Goal: Communication & Community: Answer question/provide support

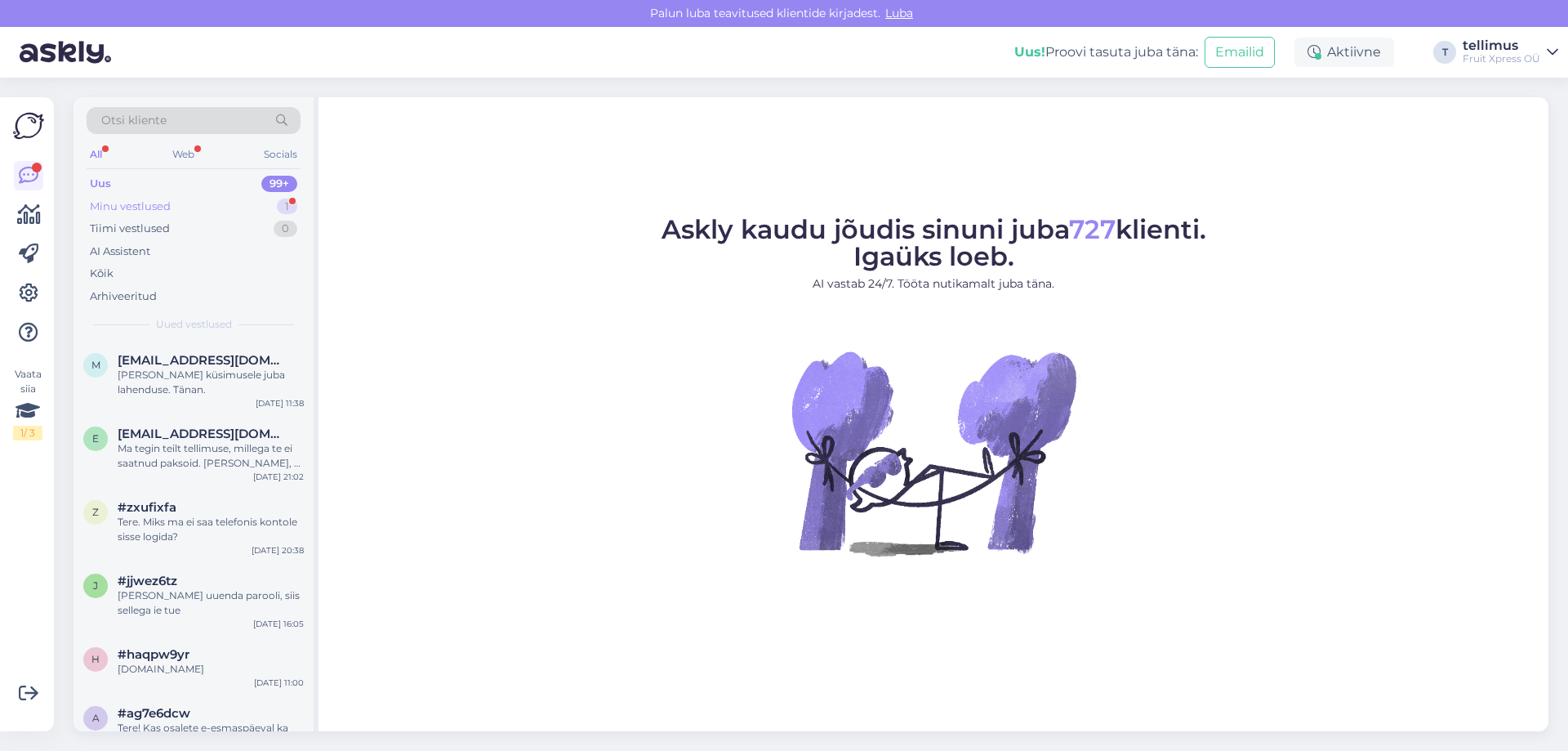
click at [146, 200] on div "Minu vestlused" at bounding box center [130, 207] width 81 height 16
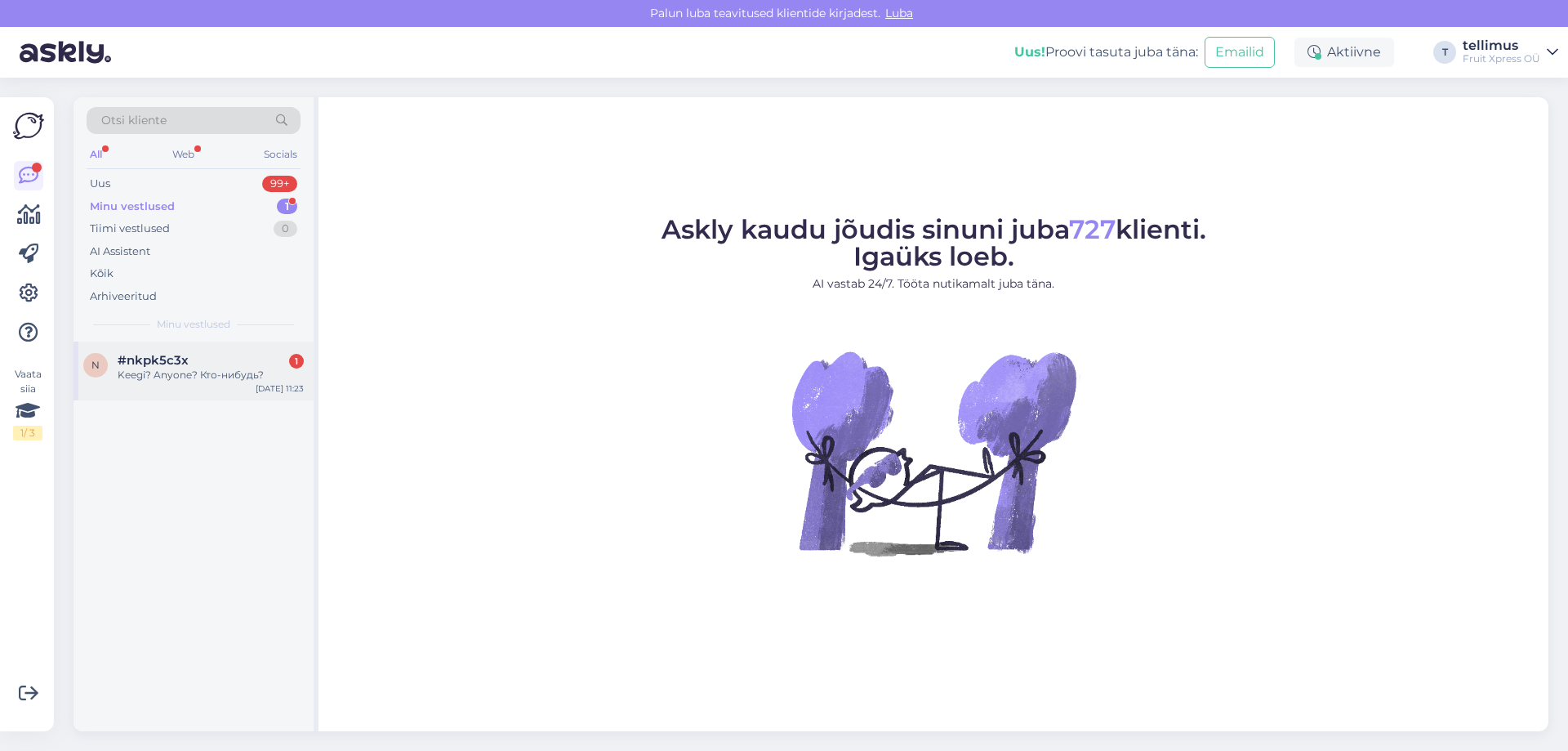
click at [201, 358] on div "#nkpk5c3x 1" at bounding box center [211, 360] width 186 height 15
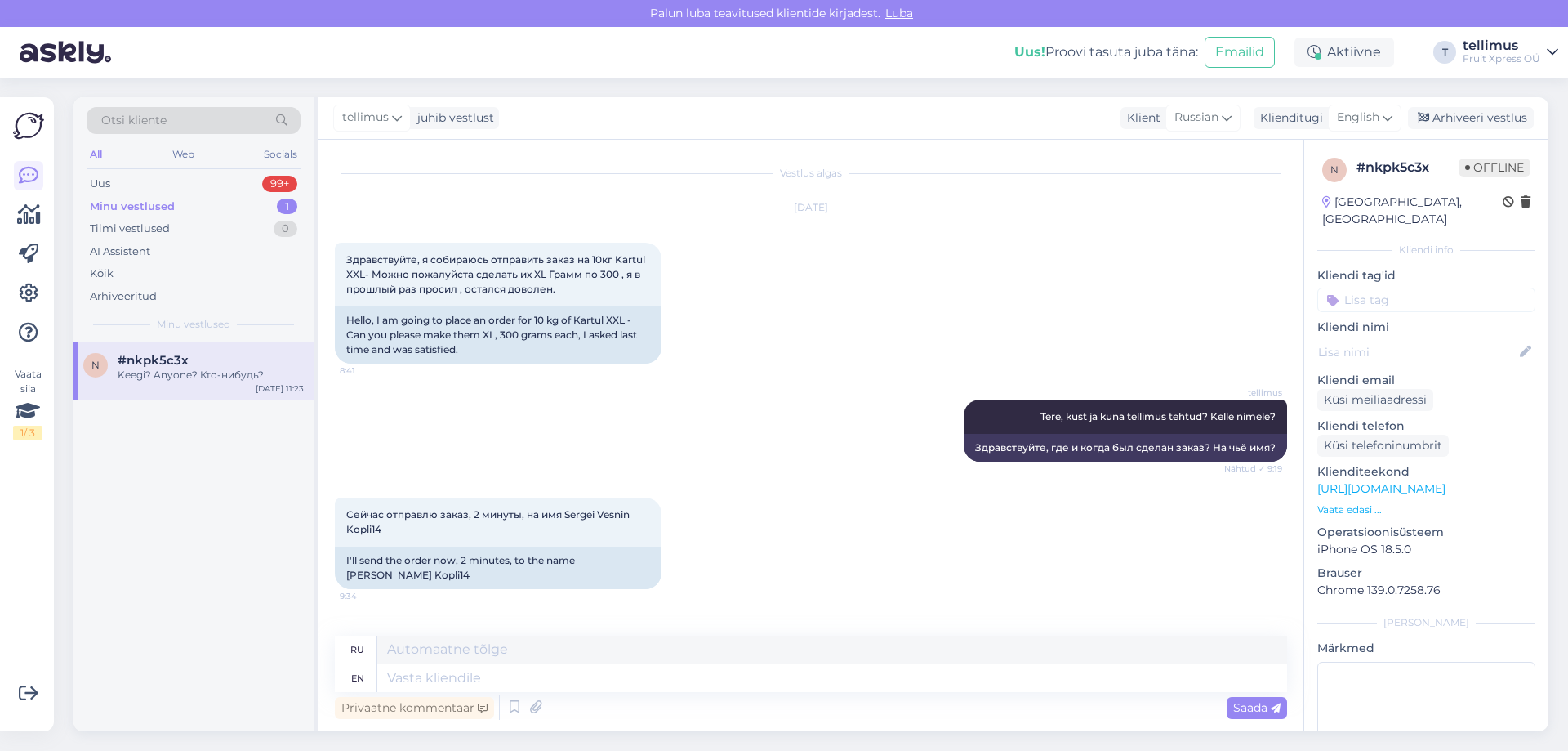
scroll to position [3006, 0]
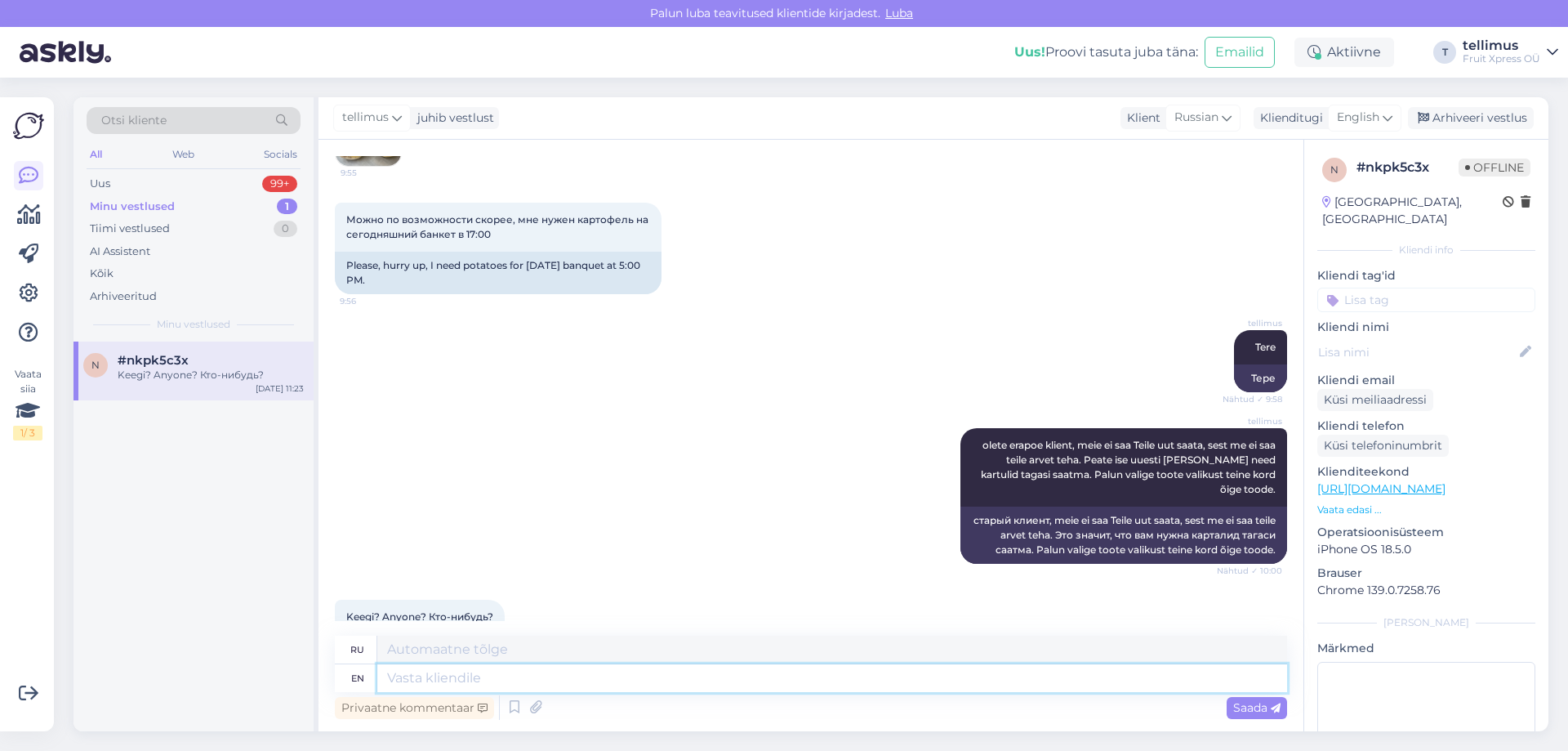
click at [637, 677] on textarea at bounding box center [832, 678] width 910 height 28
type textarea "teile"
type textarea "тейле"
type textarea "teile on v"
type textarea "тейле на"
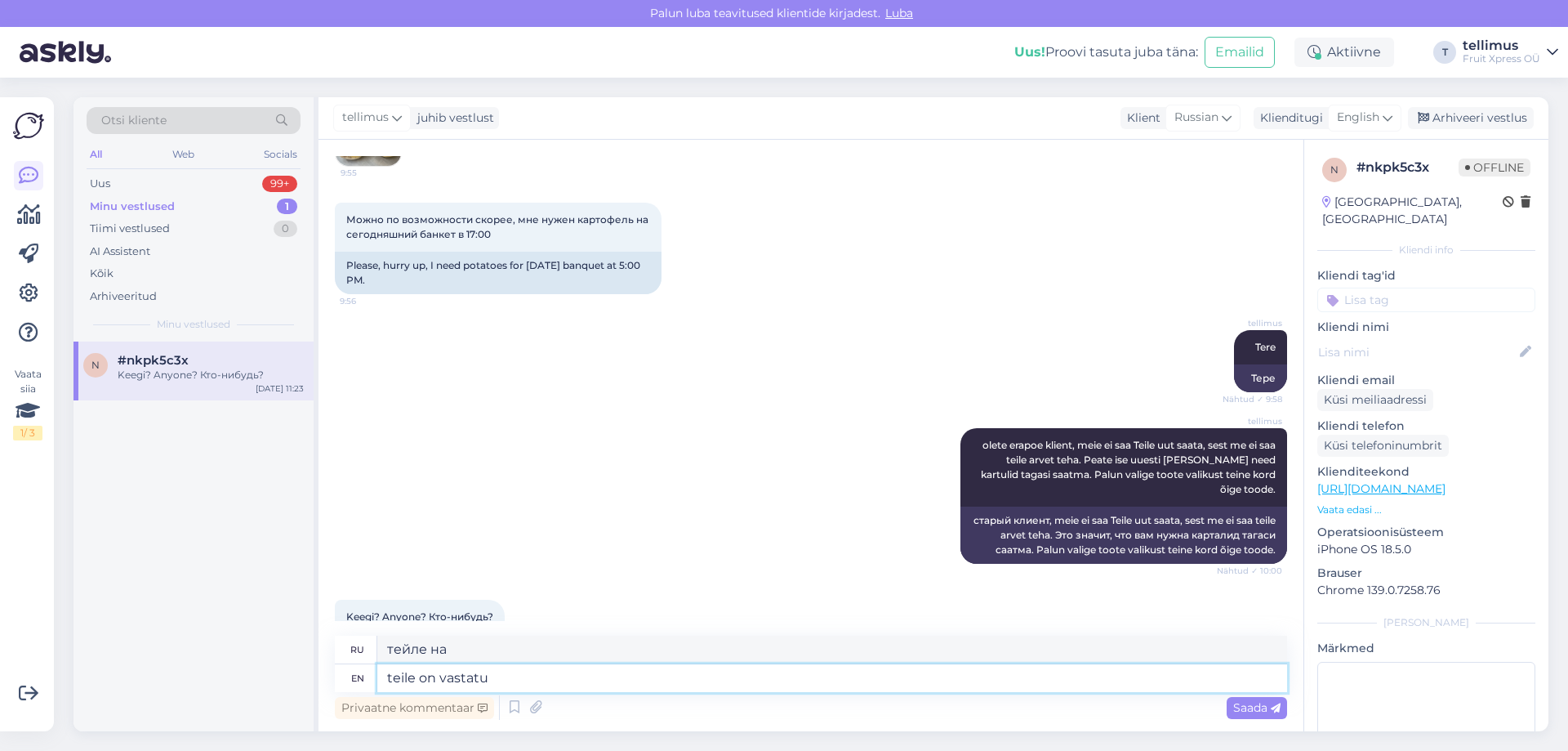
type textarea "teile on vastatud"
type textarea "тейле он вастатуд"
type textarea "teile on vastatud,"
type textarea "teile on vastatud, millega m"
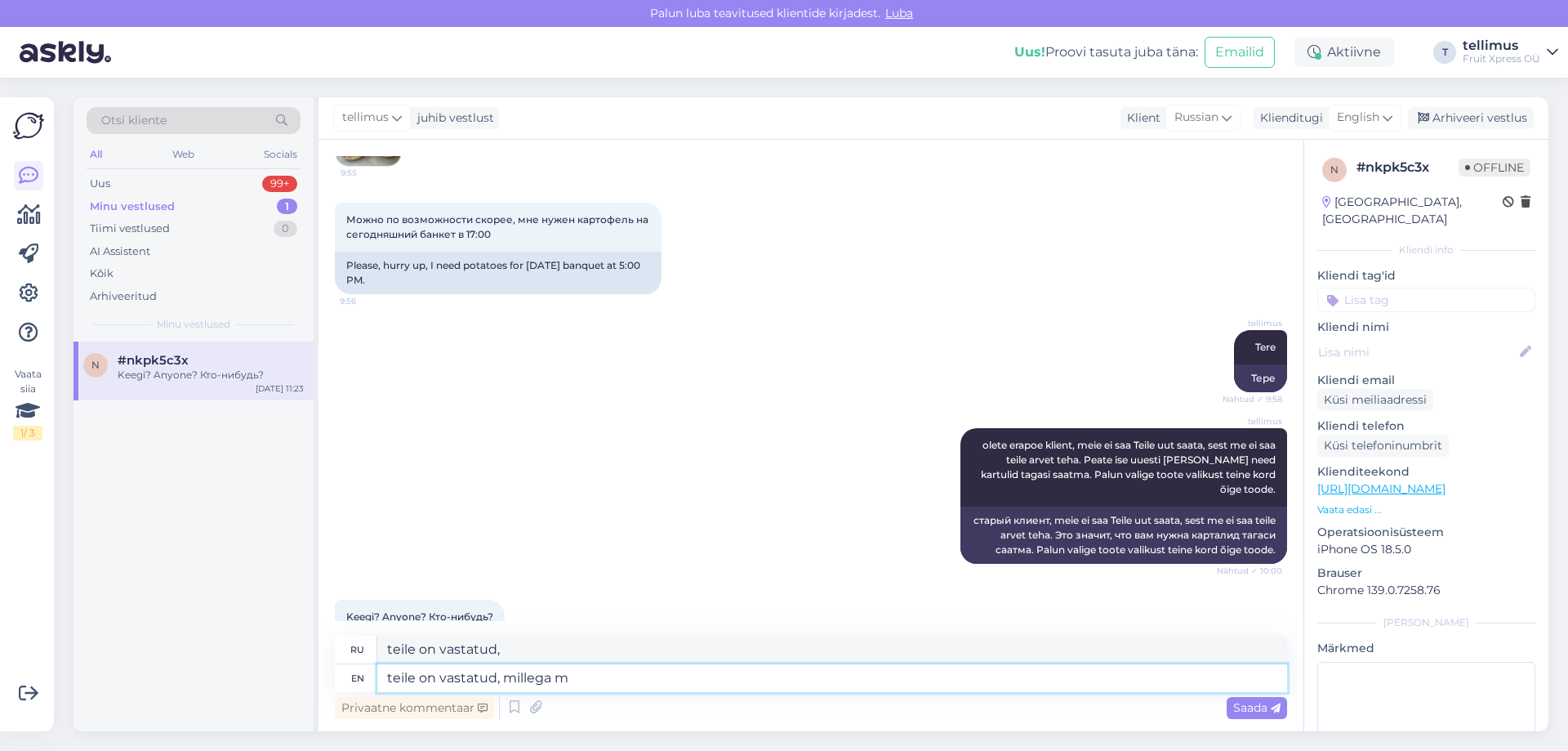
type textarea "teile on vastatud, millega"
type textarea "teile on vastatud, millega me s"
type textarea "teile on vastatud, millega me"
type textarea "teile on vastatud, millega me saame"
type textarea "teile на просторах, Millega Me Saame"
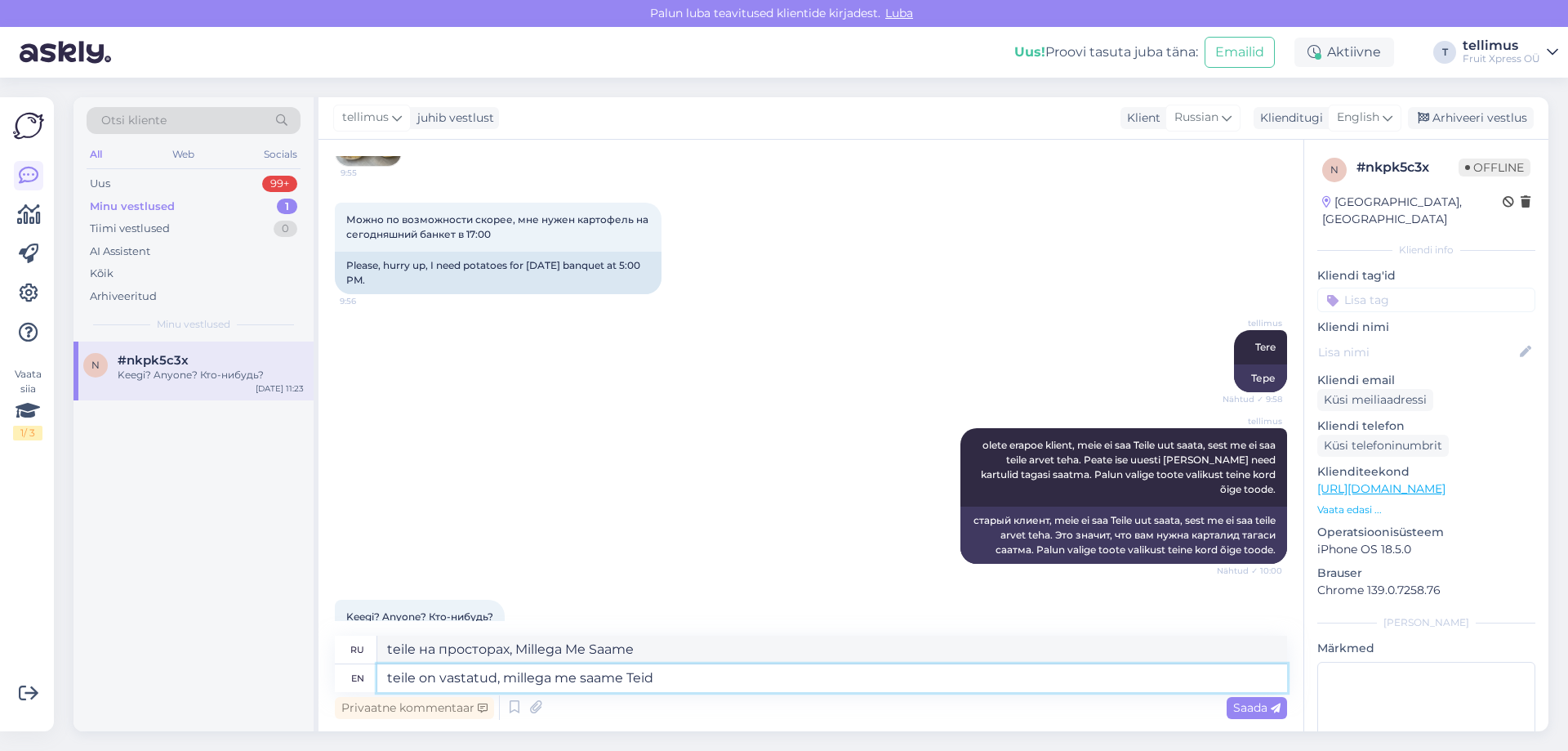
type textarea "teile on vastatud, millega me saame Teid v"
type textarea "teile onvastatud, millega me saame Teid"
type textarea "teile on vastatud, millega me saame Teid veel a"
type textarea "teile onvastatud, millega me saame Teid veel"
type textarea "teile on vastatud, millega me saame [PERSON_NAME] veel aidata?"
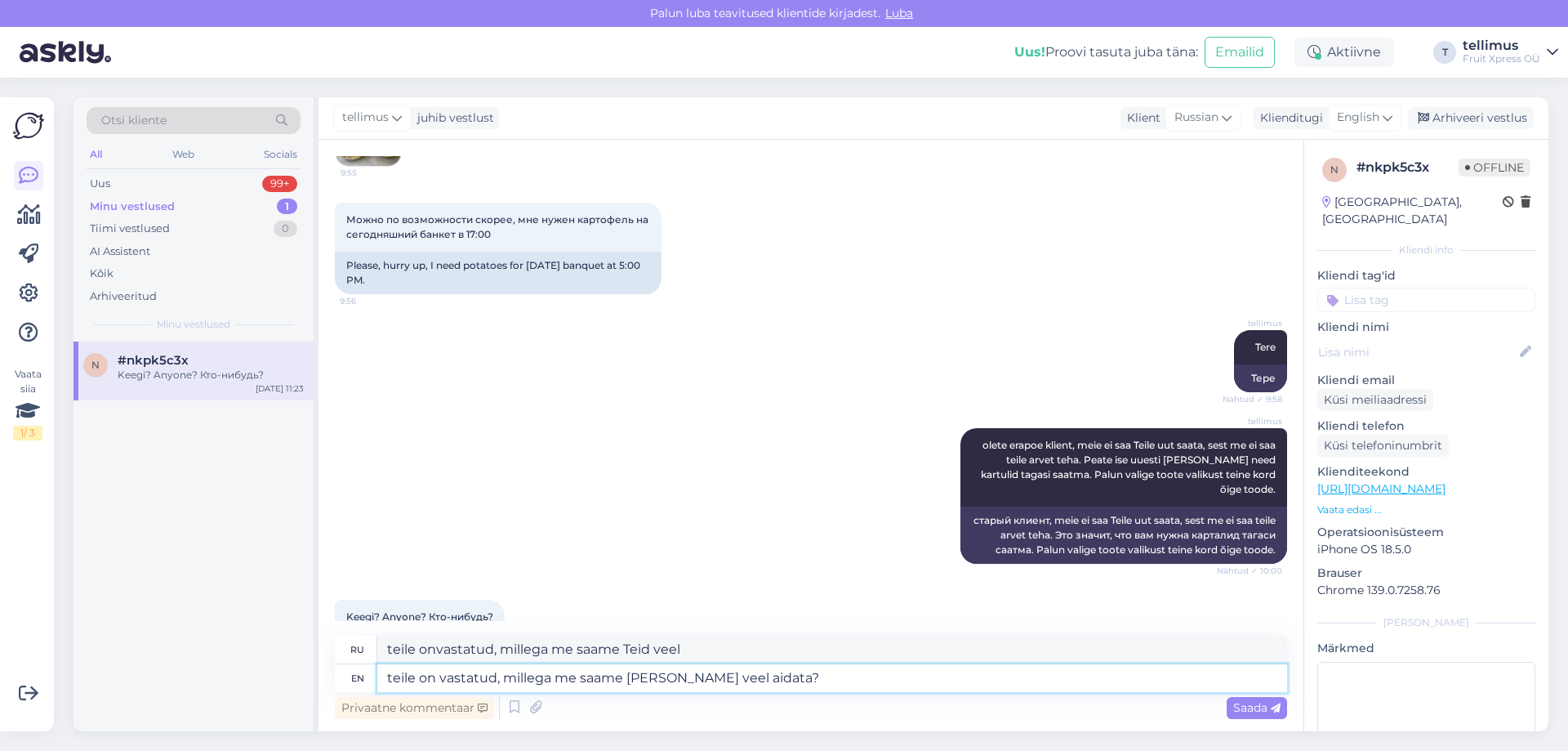
type textarea "teile onvastatud, millega me saame [PERSON_NAME] veel aidata?"
click at [392, 682] on textarea "teile on vastatud, millega me saame [PERSON_NAME] veel aidata?" at bounding box center [832, 678] width 910 height 28
type textarea "Teile on vastatud, millega me saame [PERSON_NAME] veel aidata?"
type textarea "Teile onvastatud, millega me saame [PERSON_NAME] veel aidata?"
click at [795, 680] on textarea "Teile on vastatud, millega me saame [PERSON_NAME] veel aidata?" at bounding box center [832, 678] width 910 height 28
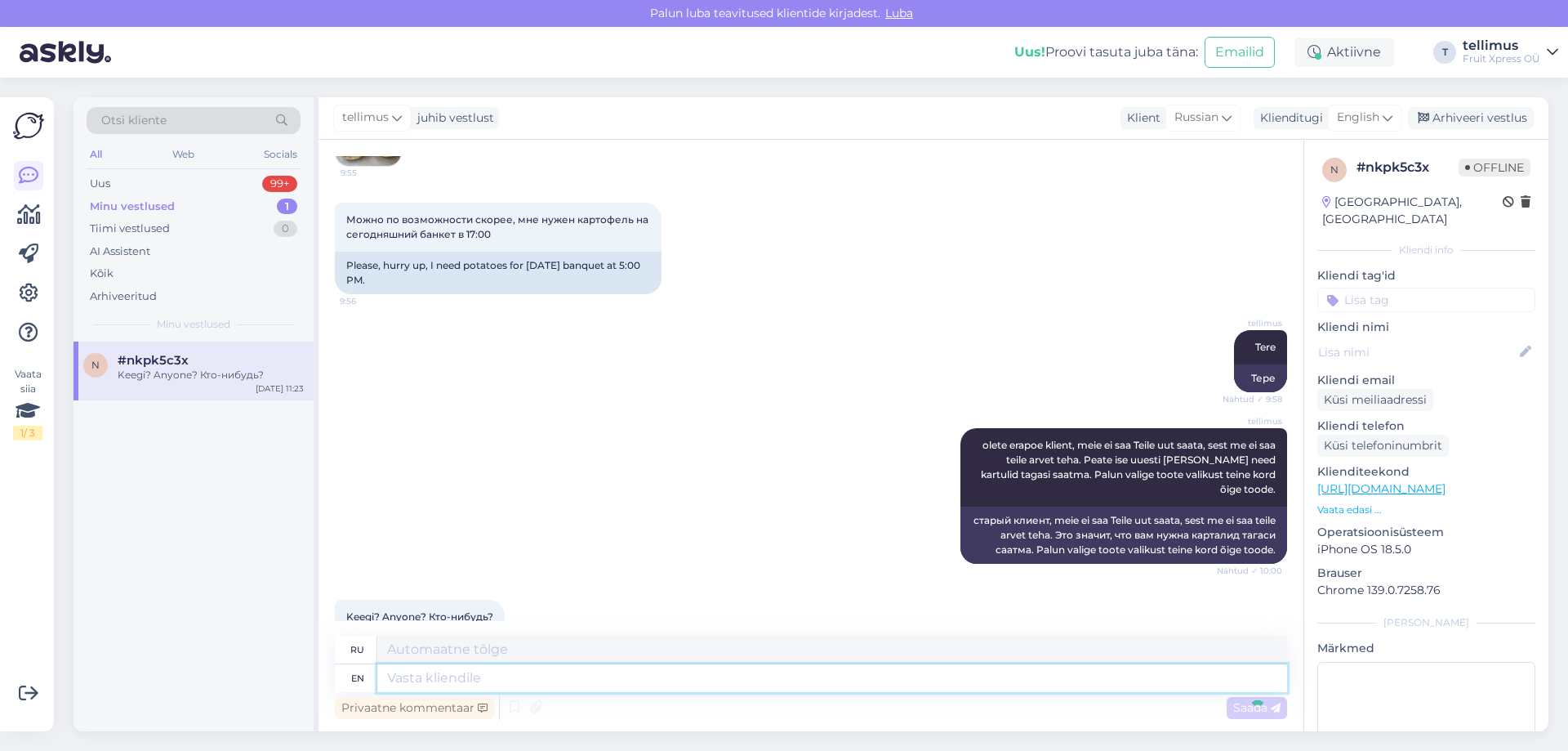
scroll to position [3104, 0]
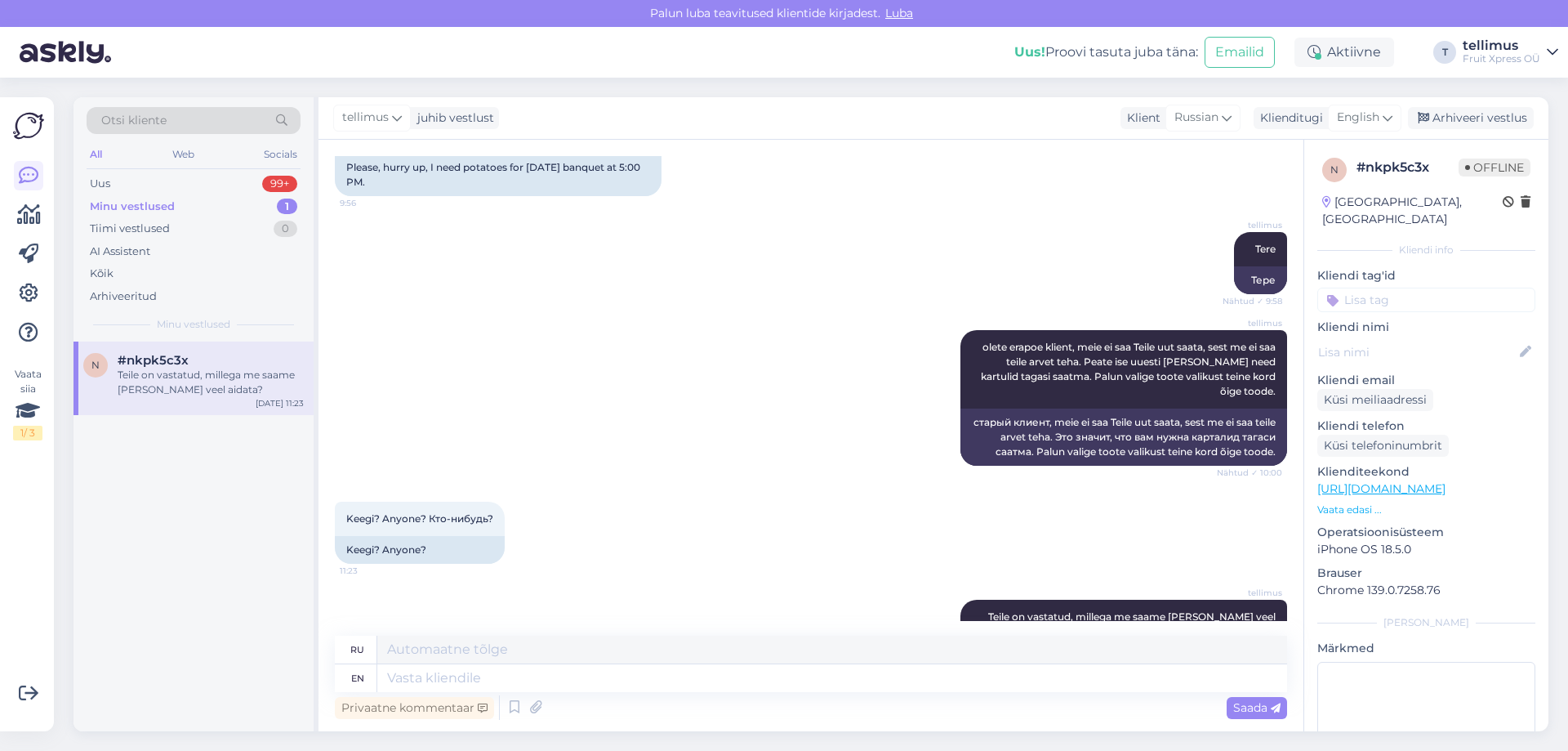
click at [928, 641] on icon at bounding box center [923, 645] width 10 height 10
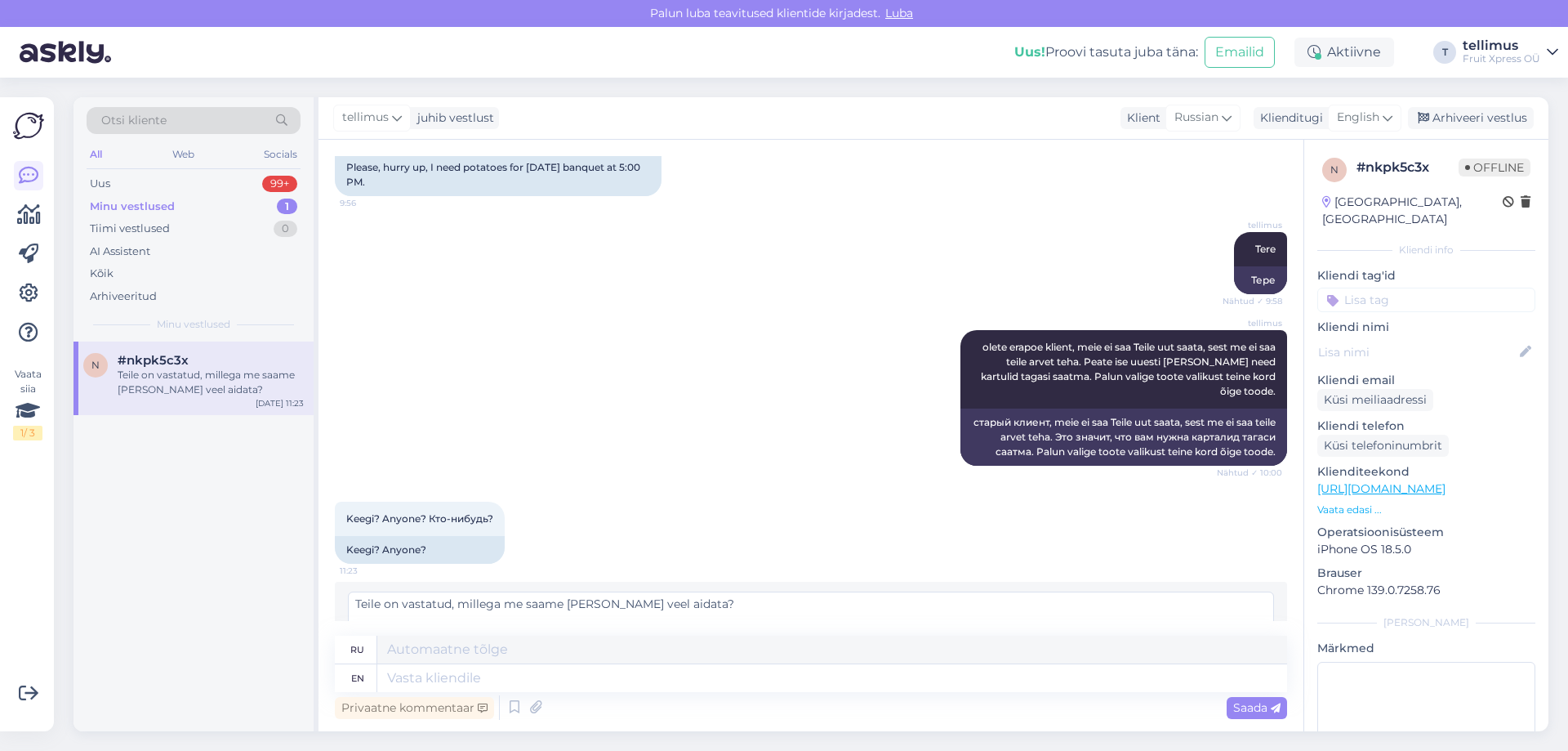
scroll to position [3096, 0]
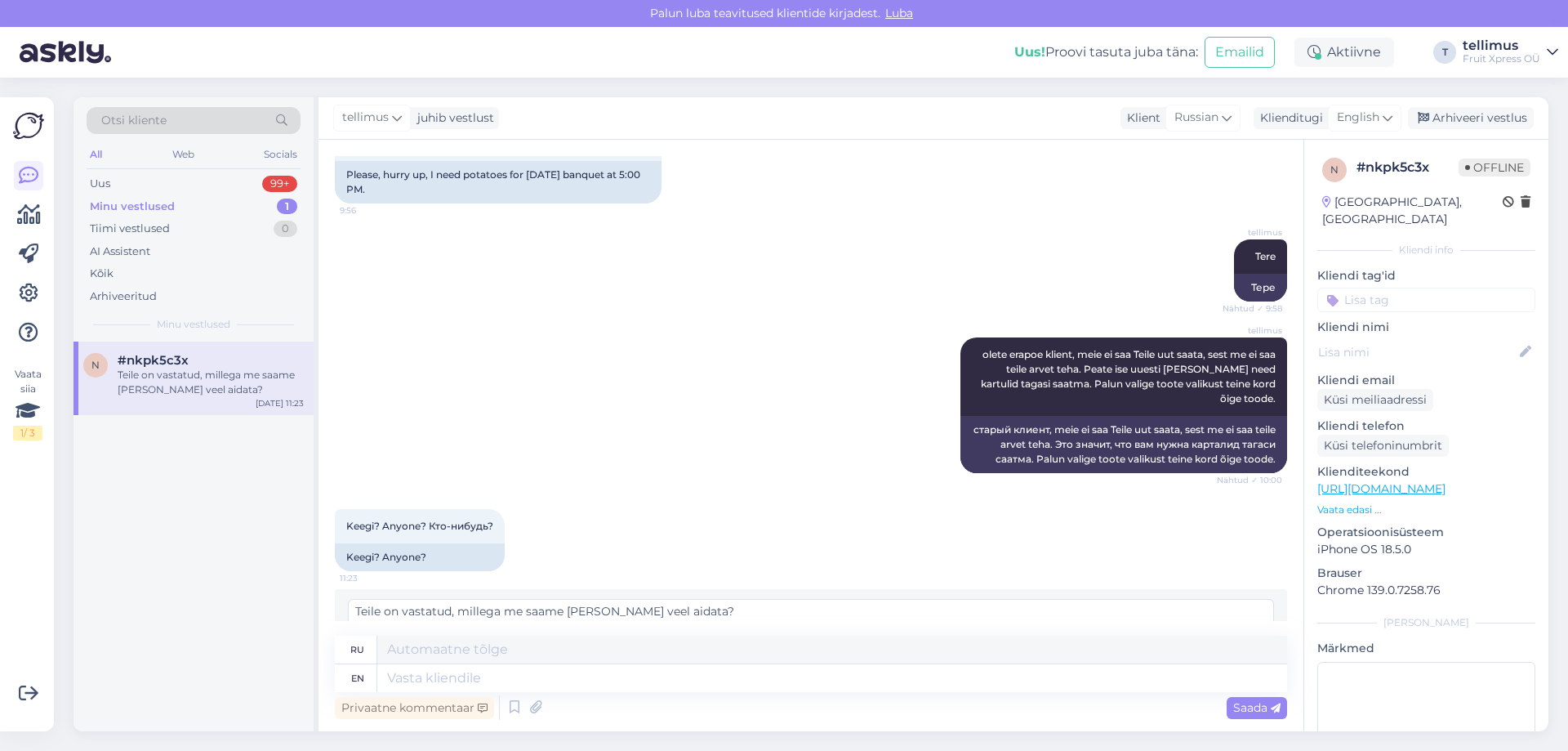
click at [1231, 651] on span "Muuda" at bounding box center [1239, 659] width 57 height 15
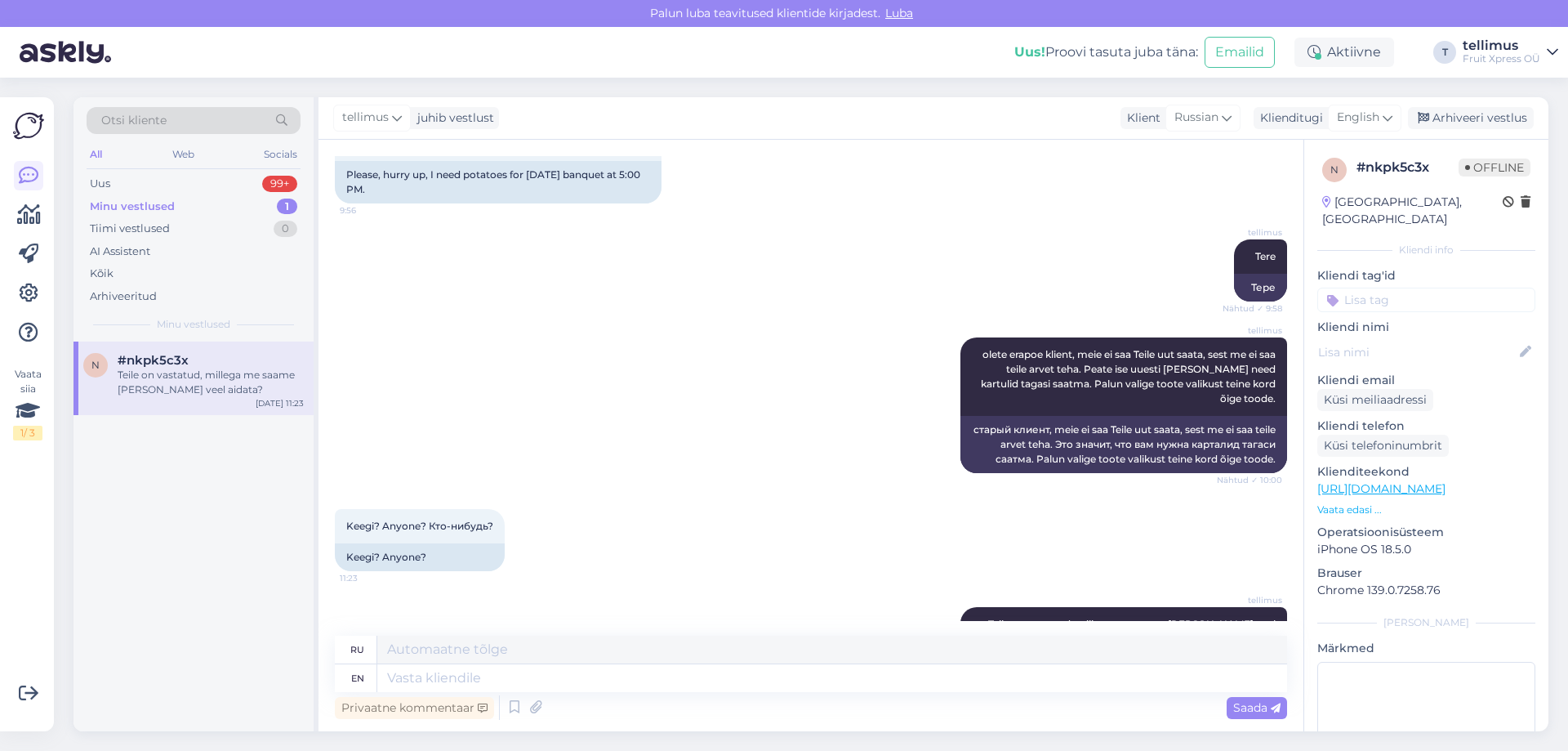
click at [928, 648] on icon at bounding box center [923, 653] width 10 height 10
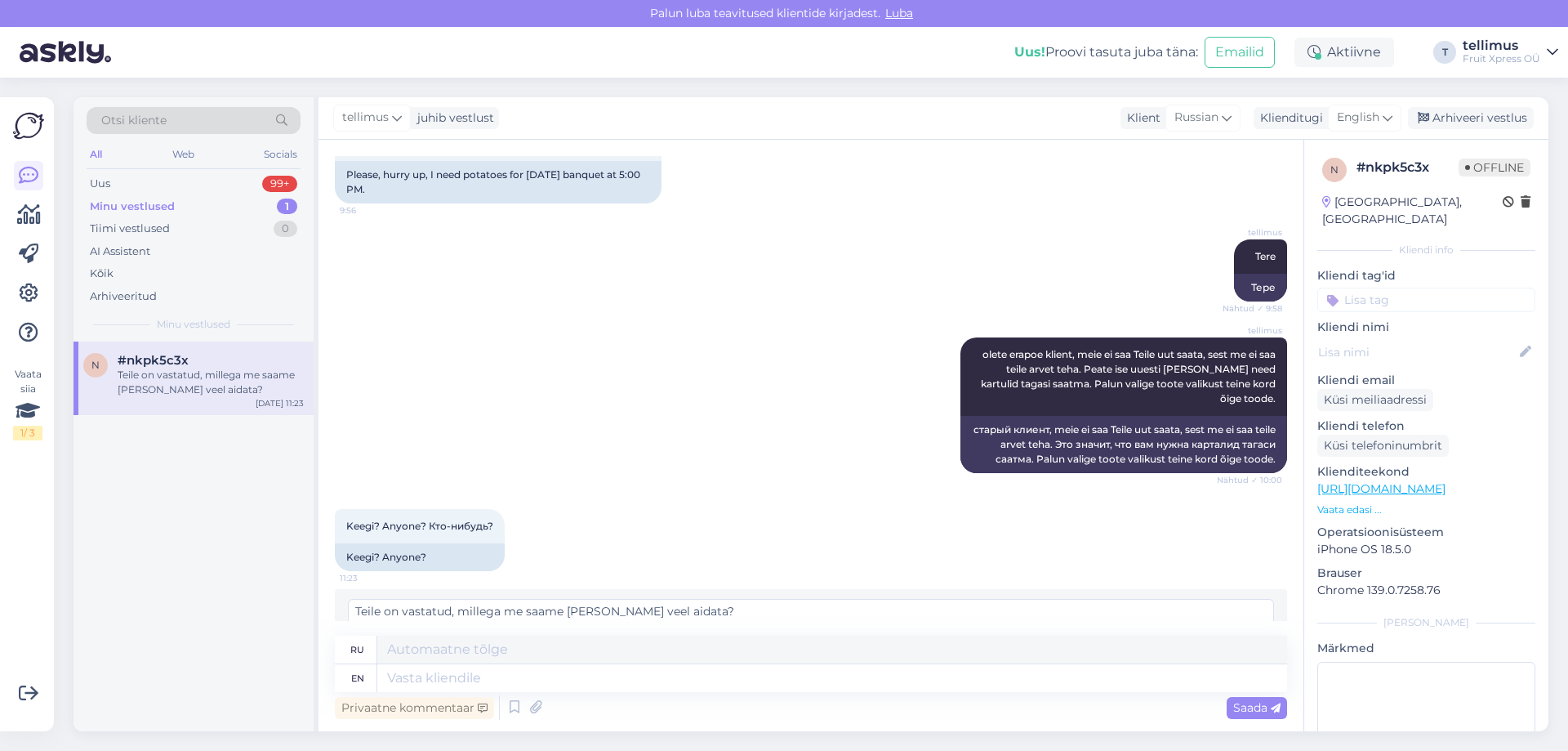
click at [399, 599] on textarea "Teile on vastatud, millega me saame [PERSON_NAME] veel aidata?" at bounding box center [811, 620] width 926 height 43
type textarea "Teile on vastatud, millega me saame [PERSON_NAME] veel aidata?"
click at [1256, 648] on div "Muuda" at bounding box center [1239, 659] width 70 height 22
